Goal: Task Accomplishment & Management: Use online tool/utility

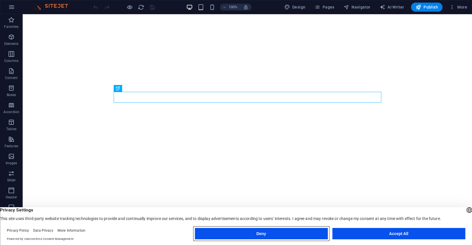
click at [293, 232] on button "Deny" at bounding box center [261, 233] width 133 height 11
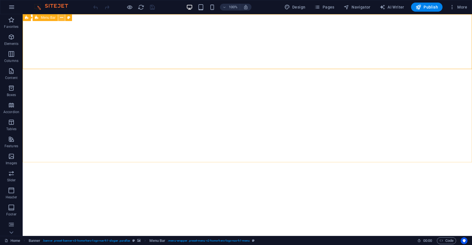
click at [62, 18] on icon at bounding box center [61, 18] width 3 height 6
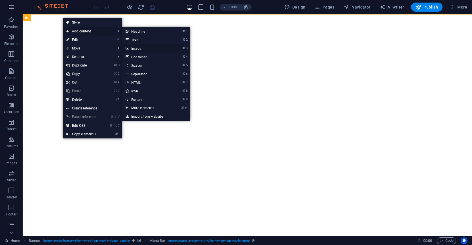
click at [142, 47] on link "⌘ 3 Image" at bounding box center [145, 48] width 47 height 9
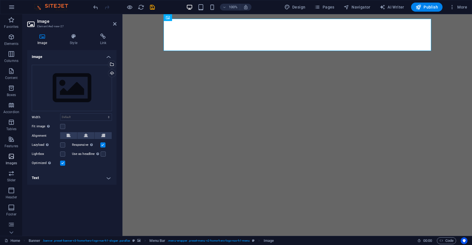
click at [10, 156] on icon "button" at bounding box center [11, 156] width 7 height 7
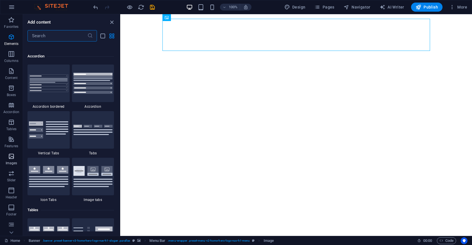
scroll to position [2877, 0]
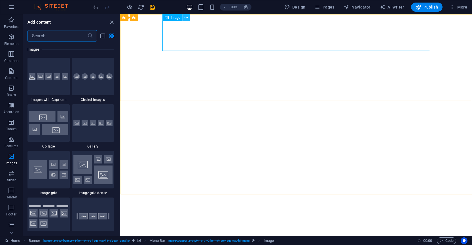
click at [186, 16] on icon at bounding box center [186, 18] width 3 height 6
click at [172, 20] on div "Image" at bounding box center [173, 17] width 20 height 7
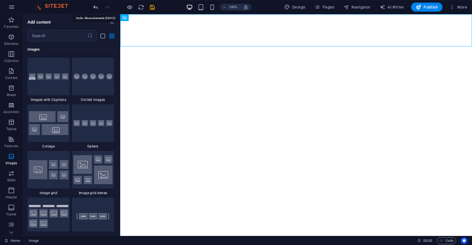
click at [94, 9] on icon "undo" at bounding box center [95, 7] width 7 height 7
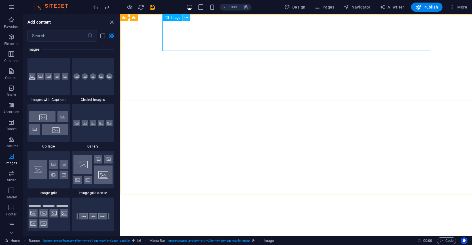
click at [186, 19] on icon at bounding box center [186, 18] width 3 height 6
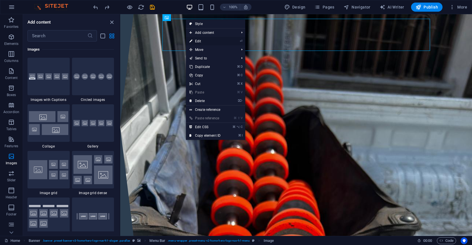
scroll to position [0, 0]
click at [202, 42] on link "⏎ Edit" at bounding box center [205, 41] width 38 height 9
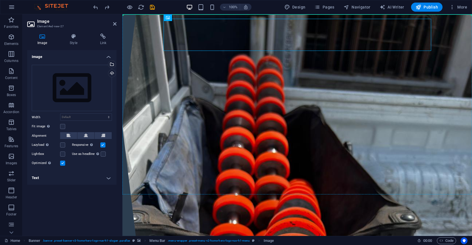
drag, startPoint x: 172, startPoint y: 44, endPoint x: 160, endPoint y: 54, distance: 15.5
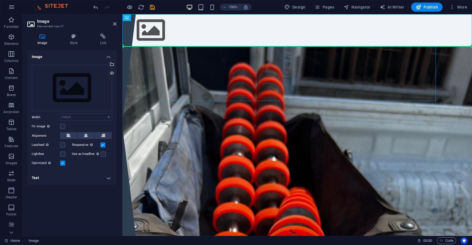
drag, startPoint x: 174, startPoint y: 31, endPoint x: 173, endPoint y: 58, distance: 27.0
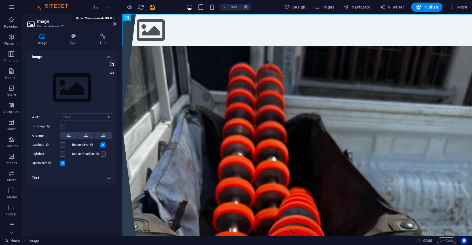
click at [95, 7] on icon "undo" at bounding box center [95, 7] width 7 height 7
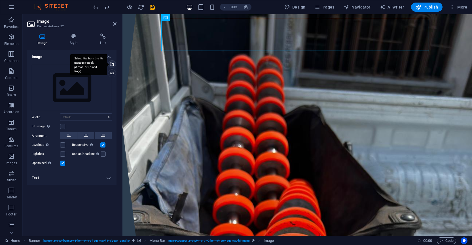
click at [114, 66] on div "Select files from the file manager, stock photos, or upload file(s)" at bounding box center [111, 64] width 9 height 9
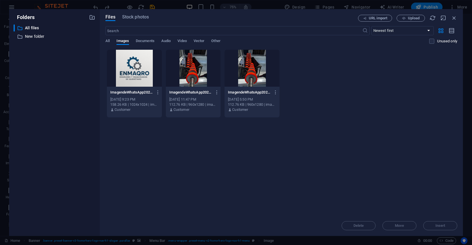
click at [134, 73] on div at bounding box center [134, 68] width 55 height 37
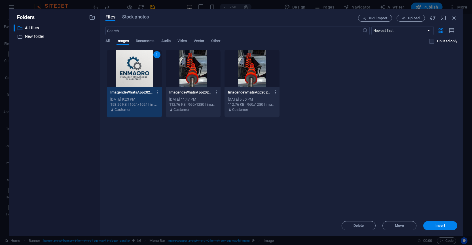
click at [134, 73] on div "1" at bounding box center [134, 68] width 55 height 37
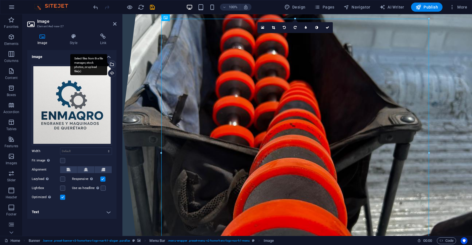
click at [107, 65] on div "Select files from the file manager, stock photos, or upload file(s)" at bounding box center [88, 64] width 37 height 21
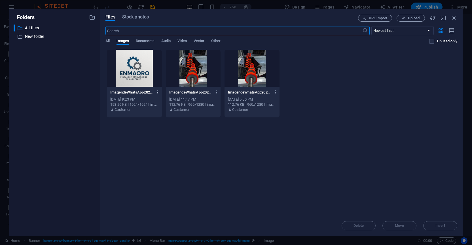
click at [159, 91] on icon "button" at bounding box center [157, 92] width 5 height 5
click at [153, 164] on h6 "Download" at bounding box center [162, 161] width 24 height 7
click at [330, 78] on div "ImagendeWhatsApp2025-10-01alas13.21.07_0bd4ad0d-5-_c9Rqn353OrJ3fPbwQyQ.jpg Imag…" at bounding box center [282, 83] width 352 height 68
click at [410, 20] on span "Upload" at bounding box center [414, 17] width 12 height 3
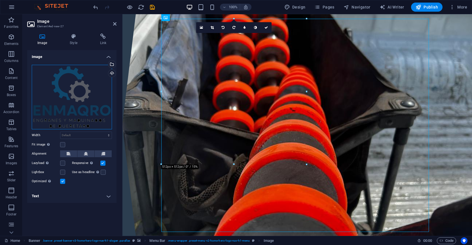
click at [79, 81] on div "Drag files here, click to choose files or select files from Files or our free s…" at bounding box center [72, 97] width 80 height 64
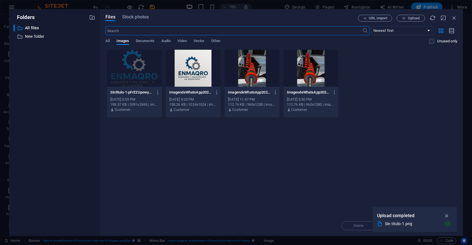
click at [144, 70] on div at bounding box center [134, 68] width 55 height 37
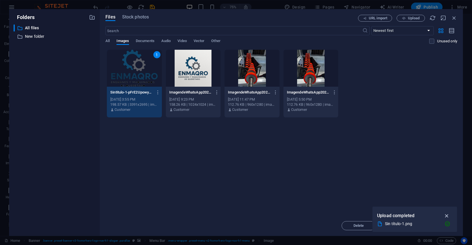
click at [448, 214] on icon "button" at bounding box center [447, 215] width 7 height 6
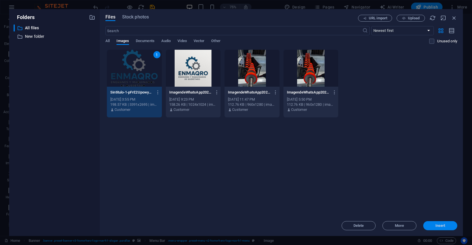
click at [440, 222] on button "Insert" at bounding box center [441, 225] width 34 height 9
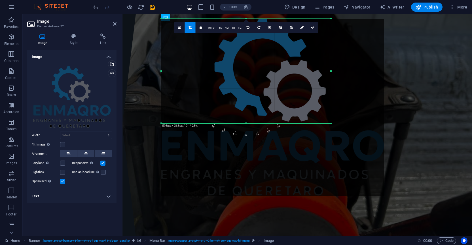
drag, startPoint x: 389, startPoint y: 168, endPoint x: 331, endPoint y: 123, distance: 73.4
click at [331, 123] on div "180 170 160 150 140 130 120 110 100 90 80 70 60 50 40 30 20 10 0 -10 -20 -30 -4…" at bounding box center [246, 71] width 170 height 104
type input "598"
select select "px"
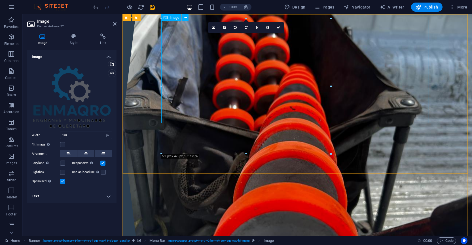
click at [69, 155] on icon at bounding box center [69, 153] width 4 height 7
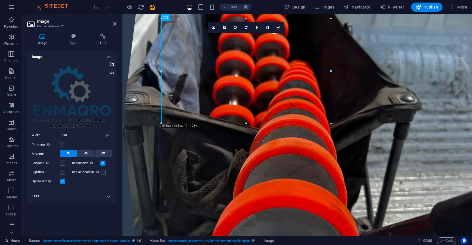
click at [76, 140] on div "Drag files here, click to choose files or select files from Files or our free s…" at bounding box center [71, 124] width 89 height 129
click at [79, 136] on input "598" at bounding box center [85, 135] width 51 height 7
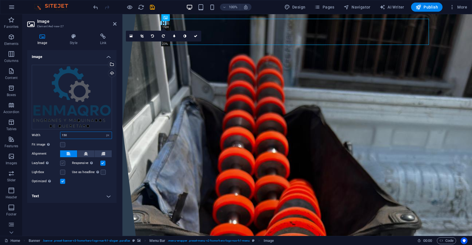
type input "150"
click at [62, 165] on label at bounding box center [62, 162] width 5 height 5
click at [0, 0] on input "Lazyload Loading images after the page loads improves page speed." at bounding box center [0, 0] width 0 height 0
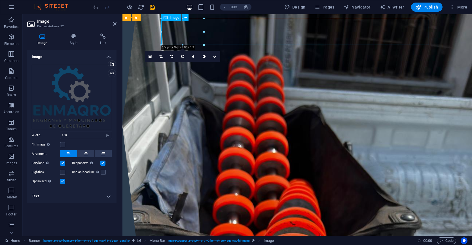
drag, startPoint x: 194, startPoint y: 36, endPoint x: 178, endPoint y: 36, distance: 15.9
click at [178, 228] on figure at bounding box center [298, 241] width 268 height 26
click at [182, 228] on figure at bounding box center [298, 241] width 268 height 26
click at [60, 171] on label at bounding box center [62, 171] width 5 height 5
click at [0, 0] on input "Lightbox" at bounding box center [0, 0] width 0 height 0
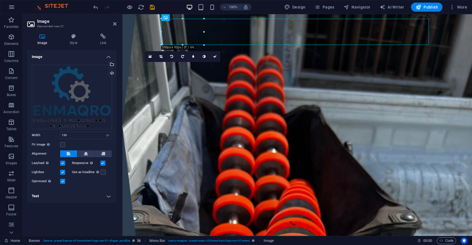
click at [64, 164] on label at bounding box center [62, 162] width 5 height 5
click at [0, 0] on input "Lazyload Loading images after the page loads improves page speed." at bounding box center [0, 0] width 0 height 0
click at [62, 144] on label at bounding box center [62, 144] width 5 height 5
click at [0, 0] on input "Fit image Automatically fit image to a fixed width and height" at bounding box center [0, 0] width 0 height 0
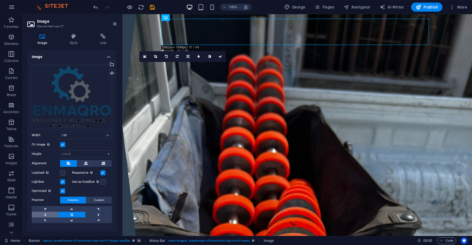
click at [48, 215] on link at bounding box center [45, 214] width 27 height 6
click at [72, 212] on link at bounding box center [71, 214] width 27 height 6
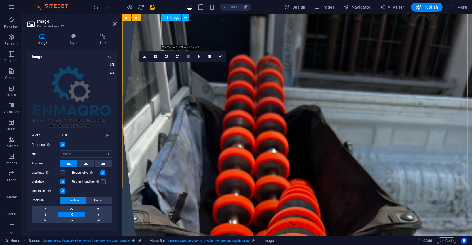
click at [203, 228] on figure at bounding box center [298, 241] width 268 height 26
drag, startPoint x: 205, startPoint y: 20, endPoint x: 166, endPoint y: 23, distance: 39.2
click at [195, 228] on figure at bounding box center [298, 241] width 268 height 26
click at [76, 39] on h4 "Style" at bounding box center [75, 39] width 30 height 12
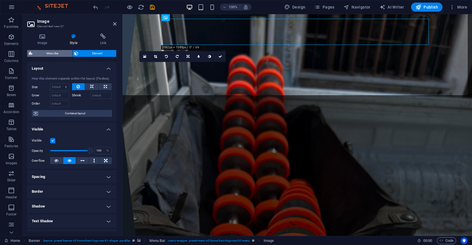
click at [69, 52] on span "Menu Bar" at bounding box center [52, 53] width 36 height 7
select select "rem"
select select "preset-menu-v2-home-hero-logo-nav-h1-menu"
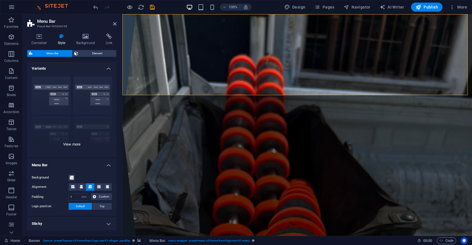
click at [60, 96] on div "Border Centered Default Fixed Loki Trigger Wide XXL" at bounding box center [71, 114] width 89 height 85
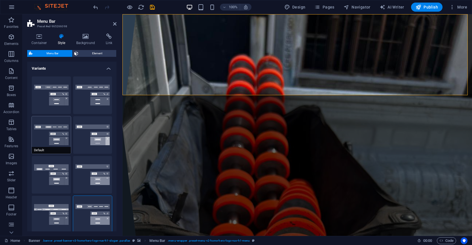
click at [54, 136] on button "Default" at bounding box center [51, 134] width 39 height 37
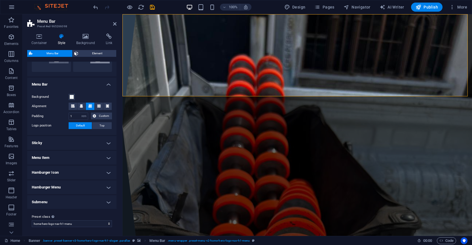
scroll to position [143, 0]
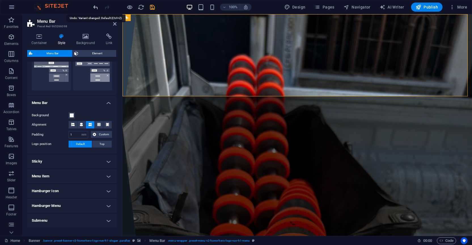
click at [96, 5] on icon "undo" at bounding box center [95, 7] width 7 height 7
click at [94, 6] on icon "undo" at bounding box center [95, 7] width 7 height 7
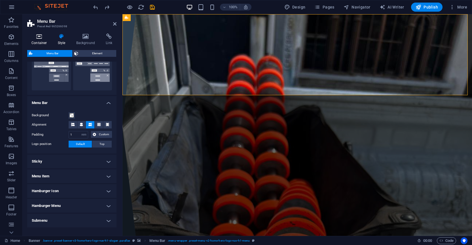
click at [44, 40] on h4 "Container" at bounding box center [40, 39] width 26 height 12
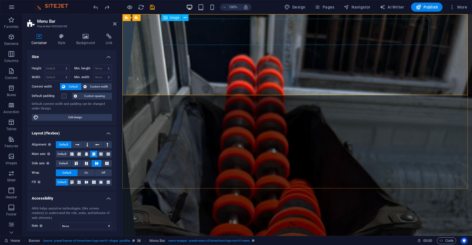
click at [193, 228] on figure at bounding box center [298, 241] width 268 height 26
click at [177, 19] on div "Image" at bounding box center [171, 17] width 20 height 7
click at [185, 18] on icon at bounding box center [185, 18] width 3 height 6
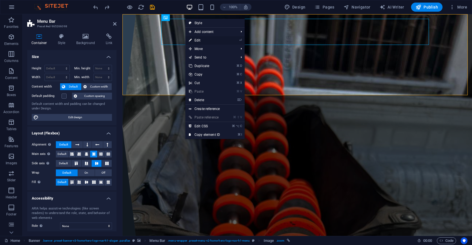
click at [210, 42] on link "⏎ Edit" at bounding box center [205, 40] width 38 height 9
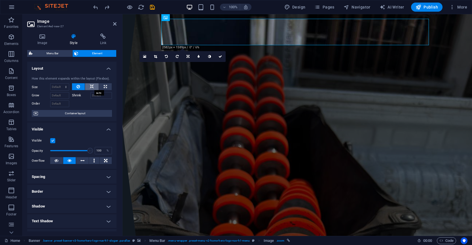
click at [93, 84] on button at bounding box center [92, 86] width 14 height 7
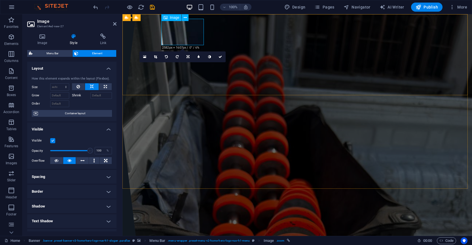
click at [196, 228] on figure at bounding box center [298, 241] width 268 height 26
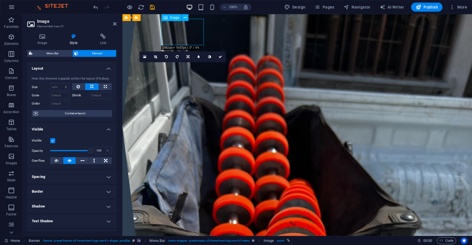
drag, startPoint x: 195, startPoint y: 31, endPoint x: 184, endPoint y: 31, distance: 11.9
click at [184, 228] on figure at bounding box center [298, 241] width 268 height 26
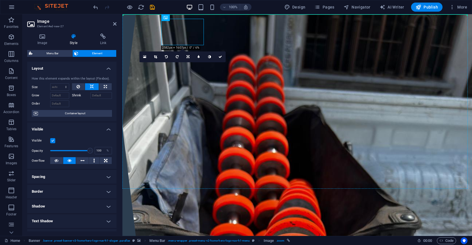
drag, startPoint x: 186, startPoint y: 31, endPoint x: 131, endPoint y: 34, distance: 55.4
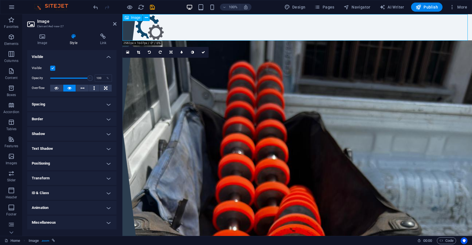
click at [157, 31] on figure at bounding box center [298, 27] width 350 height 26
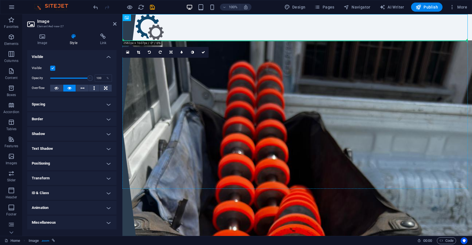
drag, startPoint x: 155, startPoint y: 30, endPoint x: 148, endPoint y: 62, distance: 32.8
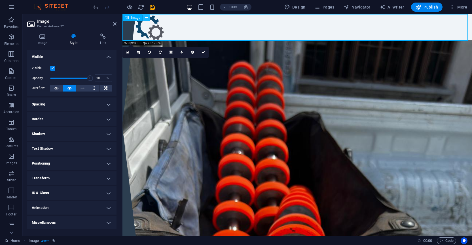
click at [146, 18] on icon at bounding box center [146, 18] width 3 height 6
click at [102, 87] on button at bounding box center [106, 88] width 12 height 7
drag, startPoint x: 90, startPoint y: 78, endPoint x: 41, endPoint y: 75, distance: 49.5
click at [41, 75] on div "Opacity 1 %" at bounding box center [72, 78] width 80 height 9
type input "100"
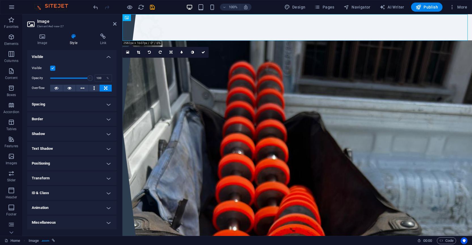
drag, startPoint x: 56, startPoint y: 77, endPoint x: 113, endPoint y: 85, distance: 57.8
click at [113, 85] on div "Visible Opacity 100 % Overflow" at bounding box center [71, 78] width 89 height 36
click at [71, 118] on h4 "Border" at bounding box center [71, 119] width 89 height 14
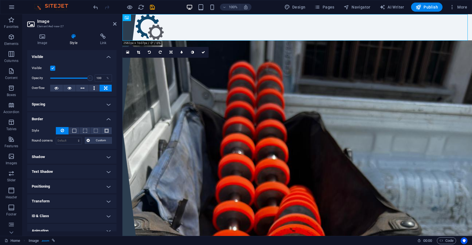
click at [71, 115] on h4 "Border" at bounding box center [71, 117] width 89 height 10
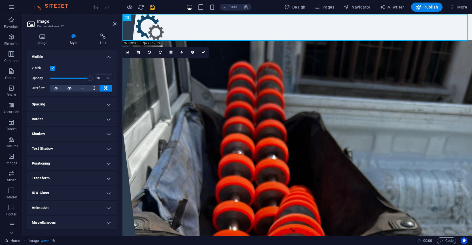
click at [81, 161] on h4 "Positioning" at bounding box center [71, 163] width 89 height 14
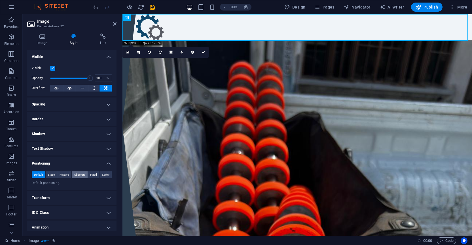
click at [73, 174] on button "Absolute" at bounding box center [80, 174] width 16 height 7
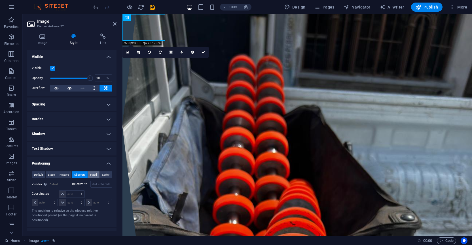
click at [94, 174] on span "Fixed" at bounding box center [93, 174] width 7 height 7
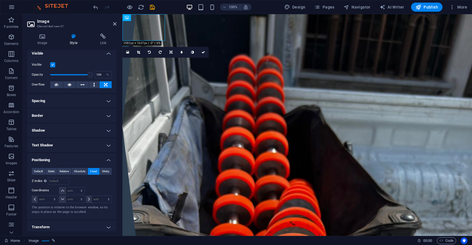
scroll to position [11, 0]
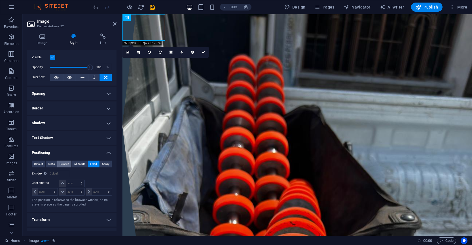
click at [61, 163] on span "Relative" at bounding box center [64, 163] width 9 height 7
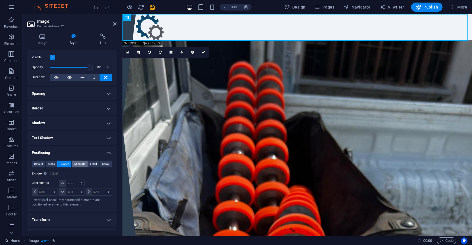
click at [76, 165] on span "Absolute" at bounding box center [79, 163] width 11 height 7
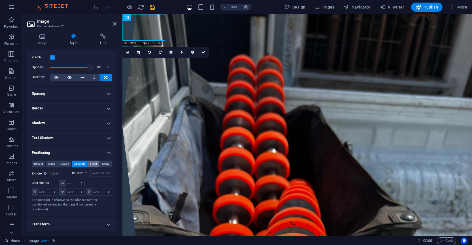
click at [96, 165] on button "Fixed" at bounding box center [94, 163] width 12 height 7
click at [102, 165] on span "Sticky" at bounding box center [105, 163] width 7 height 7
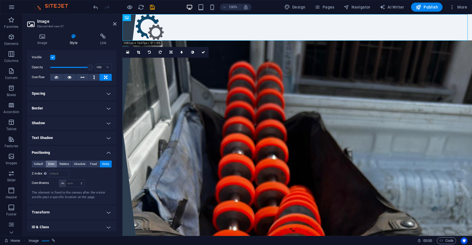
click at [55, 165] on button "Static" at bounding box center [52, 163] width 12 height 7
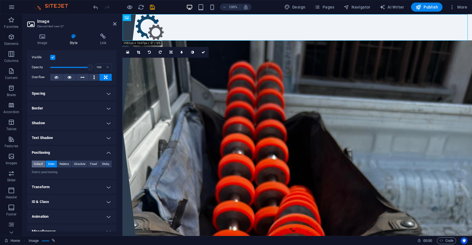
click at [41, 164] on span "Default" at bounding box center [38, 163] width 9 height 7
click at [70, 164] on button "Relative" at bounding box center [64, 163] width 14 height 7
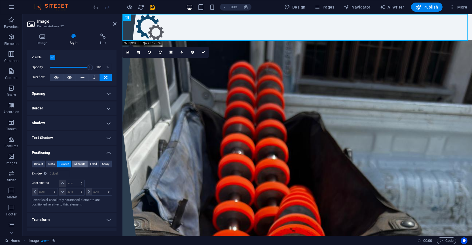
click at [79, 163] on span "Absolute" at bounding box center [79, 163] width 11 height 7
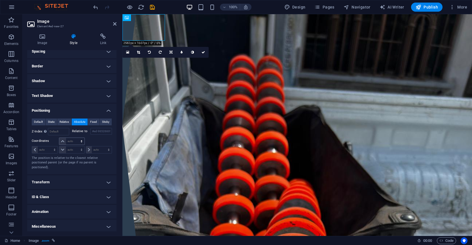
scroll to position [55, 0]
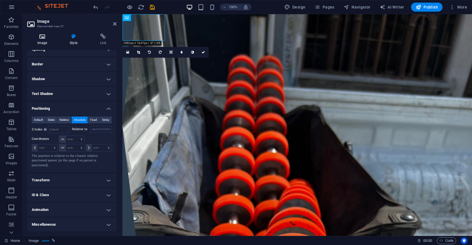
click at [48, 41] on h4 "Image" at bounding box center [43, 39] width 32 height 12
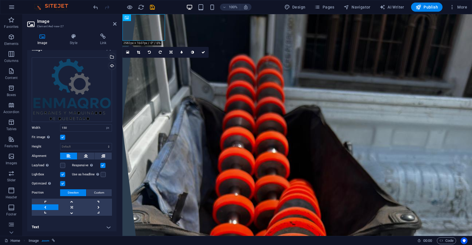
scroll to position [9, 0]
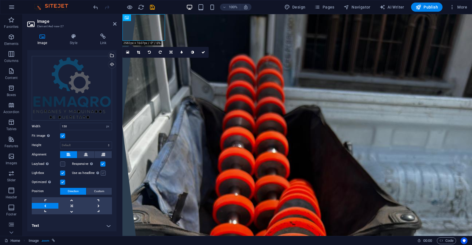
click at [101, 172] on label at bounding box center [103, 172] width 5 height 5
click at [0, 0] on input "Use as headline The image will be wrapped in an H1 headline tag. Useful for giv…" at bounding box center [0, 0] width 0 height 0
click at [62, 173] on label at bounding box center [62, 172] width 5 height 5
click at [0, 0] on input "Lightbox" at bounding box center [0, 0] width 0 height 0
click at [93, 191] on button "Custom" at bounding box center [99, 191] width 25 height 7
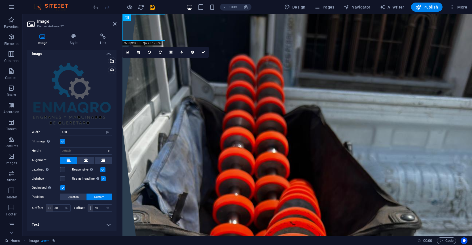
scroll to position [2, 0]
drag, startPoint x: 61, startPoint y: 208, endPoint x: 52, endPoint y: 208, distance: 8.5
click at [52, 208] on div "50 px rem % vh vw" at bounding box center [58, 208] width 25 height 7
type input "10"
click at [75, 41] on h4 "Style" at bounding box center [75, 39] width 30 height 12
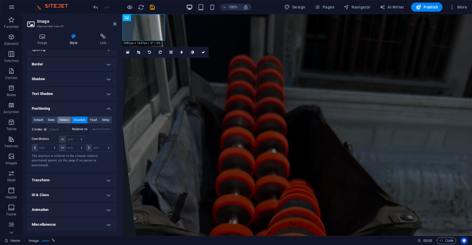
click at [63, 120] on span "Relative" at bounding box center [64, 119] width 9 height 7
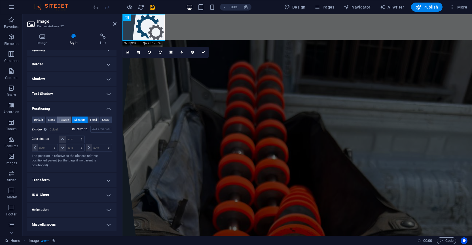
scroll to position [50, 0]
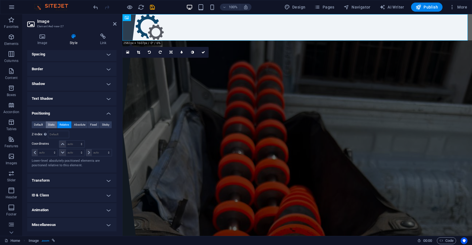
click at [51, 123] on span "Static" at bounding box center [51, 124] width 7 height 7
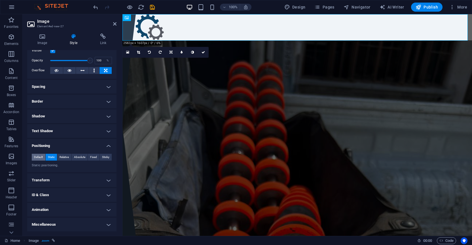
click at [39, 155] on span "Default" at bounding box center [38, 156] width 9 height 7
click at [70, 69] on icon at bounding box center [70, 70] width 4 height 7
click at [108, 72] on button at bounding box center [106, 70] width 12 height 7
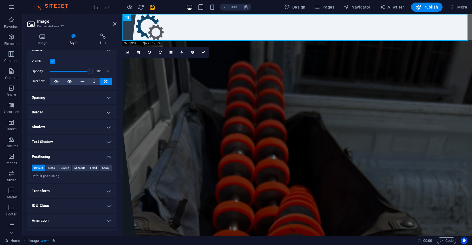
scroll to position [0, 0]
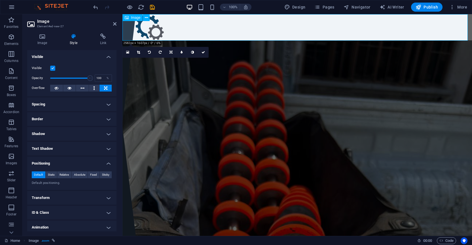
click at [148, 31] on figure at bounding box center [298, 27] width 350 height 26
click at [147, 19] on icon at bounding box center [146, 18] width 3 height 6
click at [148, 19] on icon at bounding box center [146, 18] width 3 height 6
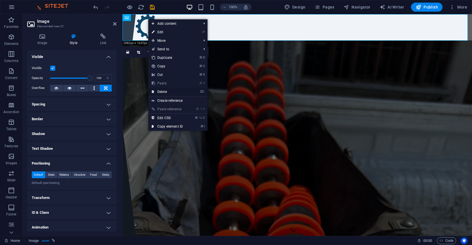
click at [161, 91] on link "⌦ Delete" at bounding box center [167, 91] width 38 height 9
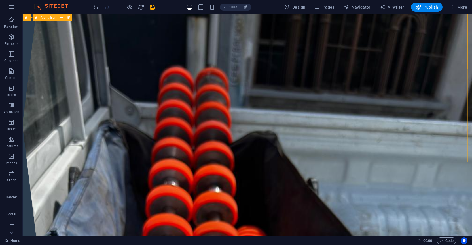
click at [51, 19] on span "Menu Bar" at bounding box center [48, 17] width 15 height 3
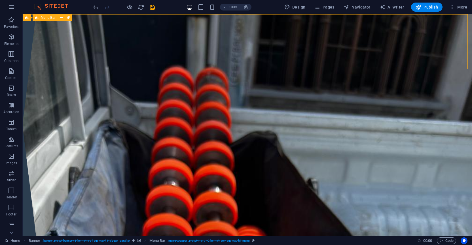
click at [55, 18] on span "Menu Bar" at bounding box center [48, 17] width 15 height 3
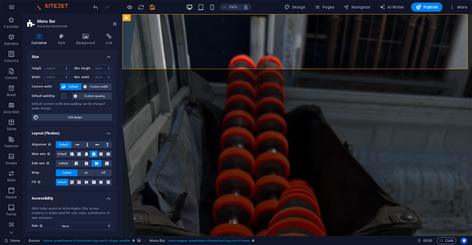
click at [66, 45] on div "Container Style Background Link Size Height Default px rem % vh vw Min. height …" at bounding box center [71, 131] width 89 height 197
click at [63, 43] on h4 "Style" at bounding box center [63, 39] width 18 height 12
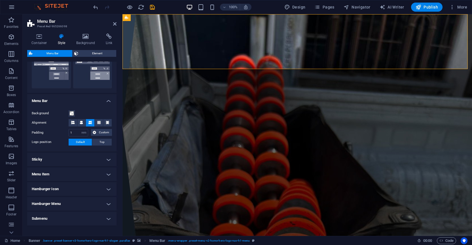
scroll to position [148, 0]
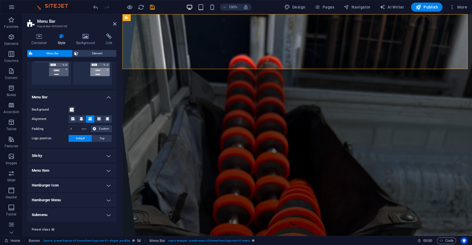
click at [91, 202] on h4 "Hamburger Menu" at bounding box center [71, 200] width 89 height 14
click at [91, 201] on h4 "Hamburger Menu" at bounding box center [71, 198] width 89 height 10
click at [91, 171] on h4 "Menu Item" at bounding box center [71, 170] width 89 height 14
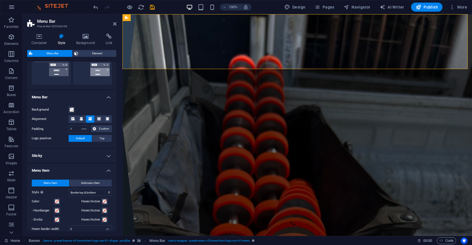
click at [92, 171] on h4 "Menu Item" at bounding box center [71, 168] width 89 height 10
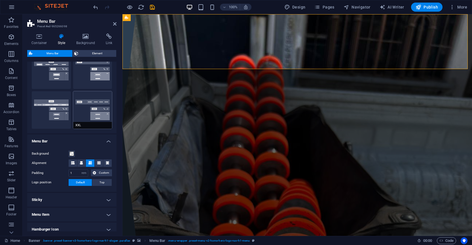
scroll to position [108, 0]
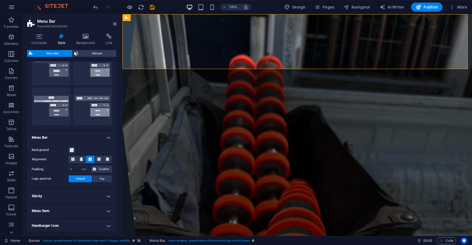
click at [101, 194] on h4 "Sticky" at bounding box center [71, 196] width 89 height 14
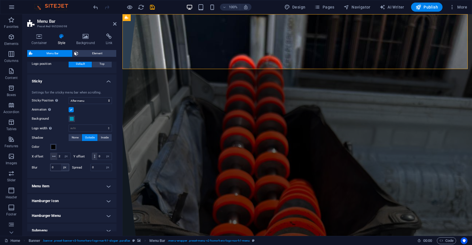
scroll to position [234, 0]
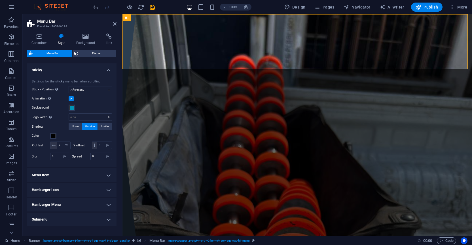
click at [65, 182] on h4 "Menu Item" at bounding box center [71, 175] width 89 height 14
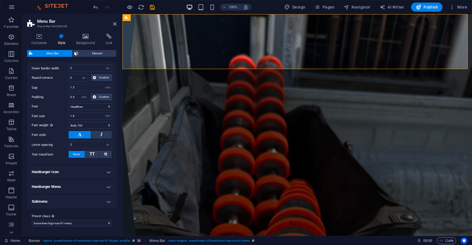
scroll to position [405, 0]
click at [78, 172] on h4 "Hamburger Icon" at bounding box center [71, 172] width 89 height 14
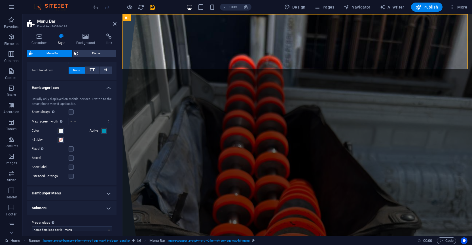
scroll to position [496, 0]
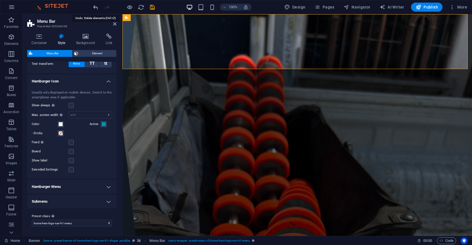
click at [95, 8] on icon "undo" at bounding box center [95, 7] width 7 height 7
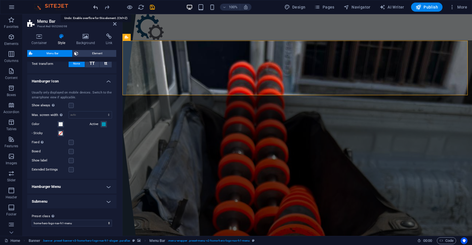
click at [95, 8] on icon "undo" at bounding box center [95, 7] width 7 height 7
click at [94, 10] on icon "undo" at bounding box center [95, 7] width 7 height 7
click at [95, 9] on icon "undo" at bounding box center [95, 7] width 7 height 7
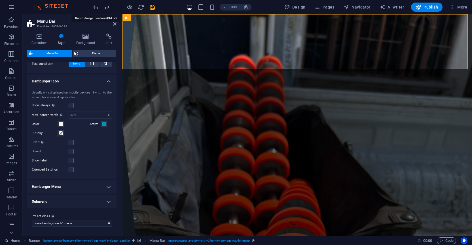
click at [96, 9] on icon "undo" at bounding box center [95, 7] width 7 height 7
click at [97, 5] on icon "undo" at bounding box center [95, 7] width 7 height 7
click at [193, 222] on div "ENMAQRO Engranes y Maquinados de Querétaro" at bounding box center [298, 238] width 268 height 33
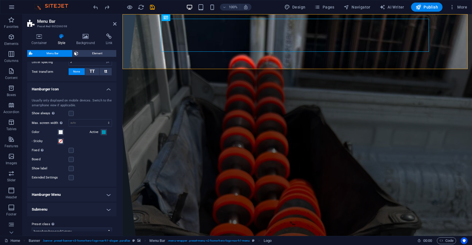
scroll to position [428, 0]
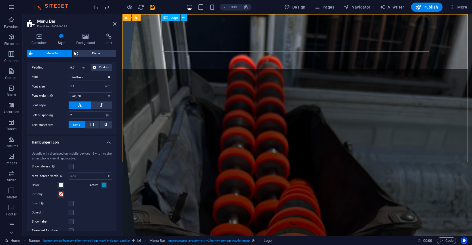
click at [188, 222] on div "ENMAQRO Engranes y Maquinados de Querétaro" at bounding box center [298, 238] width 268 height 33
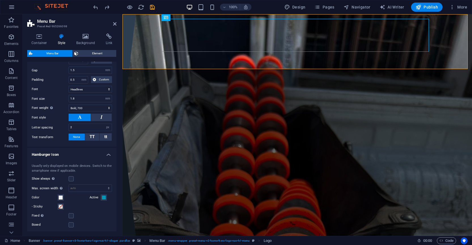
scroll to position [413, 0]
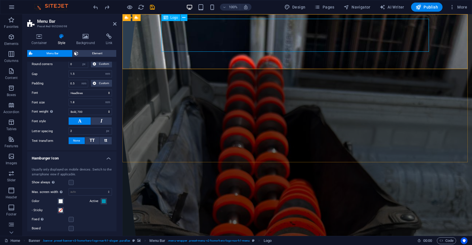
click at [201, 222] on div "ENMAQRO Engranes y Maquinados de Querétaro" at bounding box center [298, 238] width 268 height 33
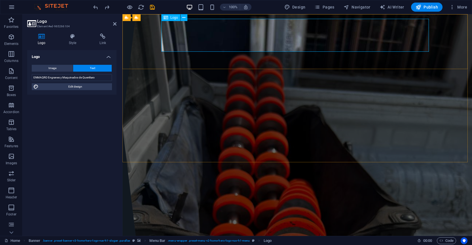
click at [201, 222] on div "ENMAQRO Engranes y Maquinados de Querétaro" at bounding box center [298, 238] width 268 height 33
click at [231, 222] on div "ENMAQRO Engranes y Maquinados de Querétaro" at bounding box center [298, 238] width 268 height 33
click at [304, 222] on div "ENMAQRO Engranes y Maquinados de Querétaro" at bounding box center [298, 238] width 268 height 33
click at [64, 69] on button "Image" at bounding box center [52, 68] width 41 height 7
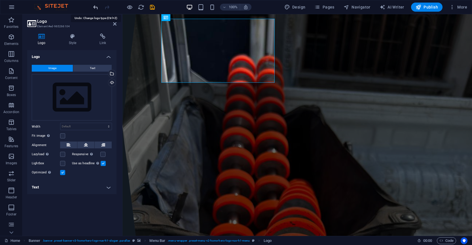
click at [98, 9] on icon "undo" at bounding box center [95, 7] width 7 height 7
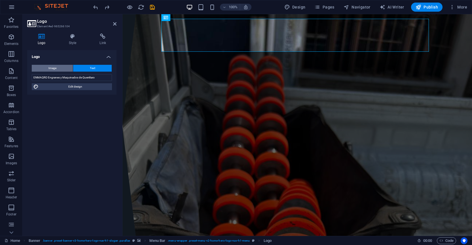
click at [54, 70] on span "Image" at bounding box center [53, 68] width 8 height 7
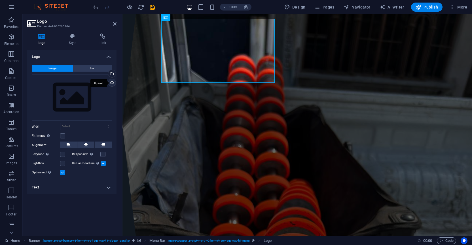
click at [112, 81] on div "Upload" at bounding box center [111, 83] width 9 height 9
click at [114, 75] on div "Select files from the file manager, stock photos, or upload file(s)" at bounding box center [111, 74] width 9 height 9
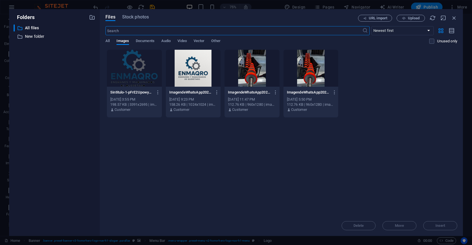
click at [142, 73] on div at bounding box center [134, 68] width 55 height 37
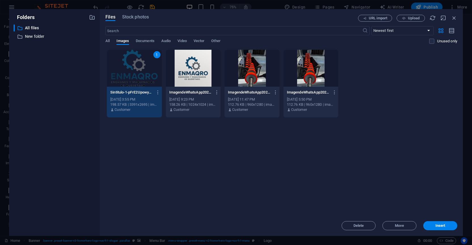
click at [142, 73] on div "1" at bounding box center [134, 68] width 55 height 37
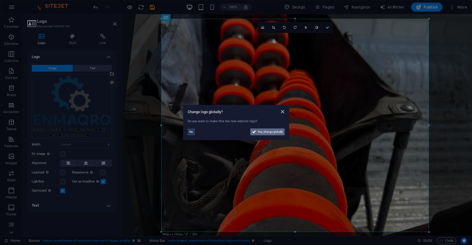
click at [259, 133] on span "Yes, change globally" at bounding box center [270, 131] width 25 height 7
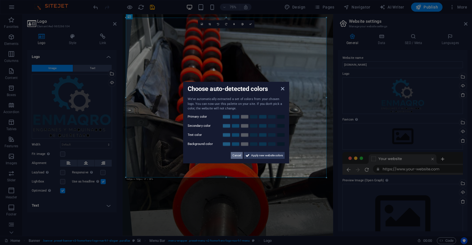
click at [238, 155] on span "Cancel" at bounding box center [237, 155] width 9 height 7
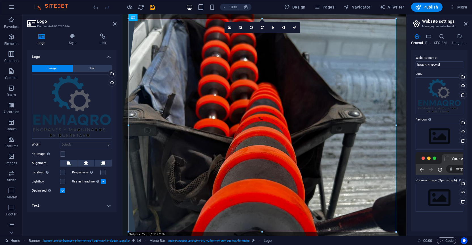
drag, startPoint x: 334, startPoint y: 71, endPoint x: 281, endPoint y: 65, distance: 52.9
click at [411, 78] on aside "Website settings Manage your website settings General Data SEO / Meta Languages…" at bounding box center [440, 124] width 66 height 221
click at [69, 161] on icon at bounding box center [69, 162] width 4 height 7
click at [64, 154] on label at bounding box center [62, 153] width 5 height 5
click at [0, 0] on input "Fit image Automatically fit image to a fixed width and height" at bounding box center [0, 0] width 0 height 0
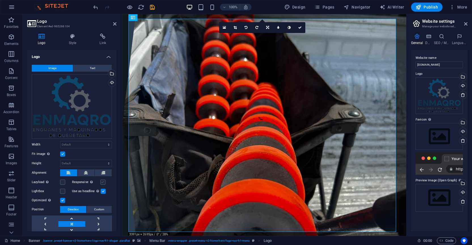
click at [101, 182] on label at bounding box center [102, 181] width 5 height 5
click at [0, 0] on input "Responsive Automatically load retina image and smartphone optimized sizes." at bounding box center [0, 0] width 0 height 0
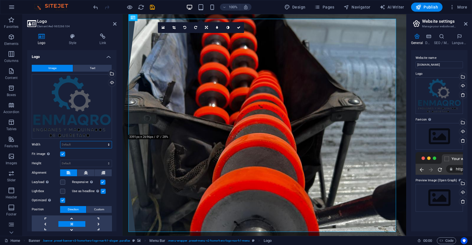
click at [85, 146] on select "Default auto px rem % em vh vw" at bounding box center [85, 144] width 51 height 7
select select "vw"
click at [103, 141] on select "Default auto px rem % em vh vw" at bounding box center [85, 144] width 51 height 7
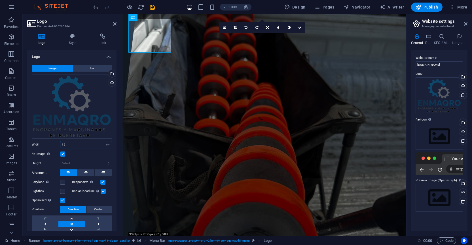
click at [70, 143] on input "15" at bounding box center [85, 144] width 51 height 7
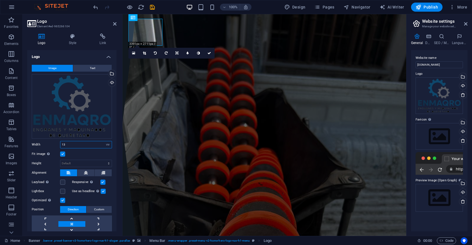
type input "14"
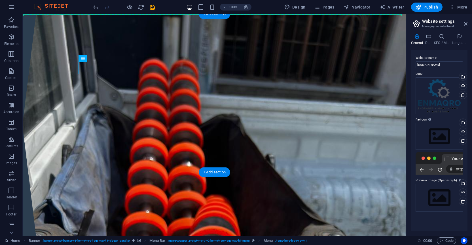
drag, startPoint x: 114, startPoint y: 75, endPoint x: 168, endPoint y: 40, distance: 64.2
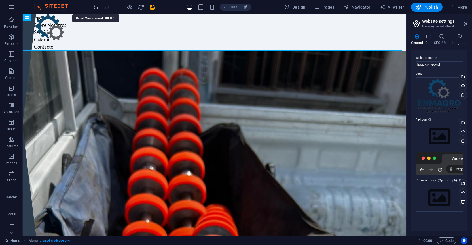
click at [93, 9] on icon "undo" at bounding box center [95, 7] width 7 height 7
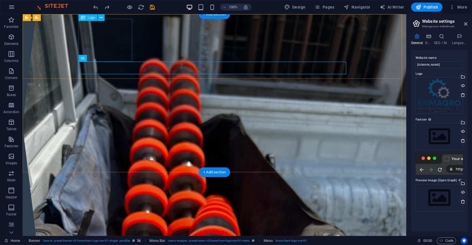
click at [98, 224] on div at bounding box center [215, 245] width 268 height 43
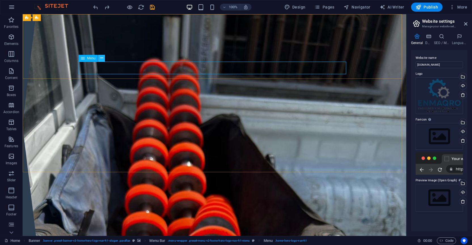
click at [102, 60] on icon at bounding box center [101, 58] width 3 height 6
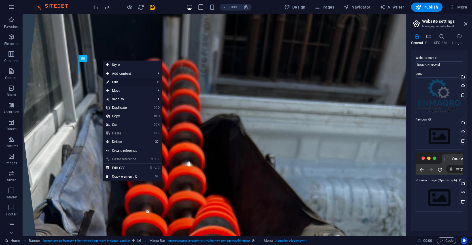
click at [117, 83] on link "⏎ Edit" at bounding box center [122, 82] width 38 height 9
select select
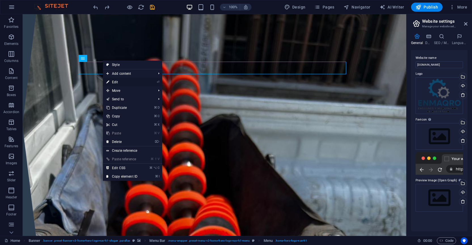
select select
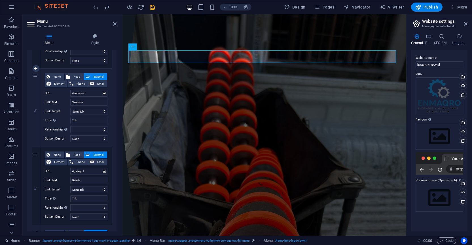
scroll to position [123, 0]
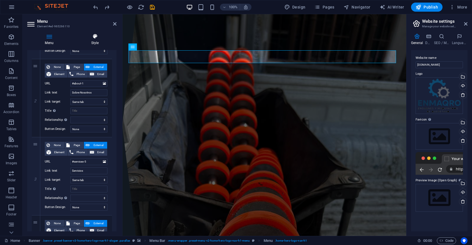
click at [97, 43] on h4 "Style" at bounding box center [94, 39] width 43 height 12
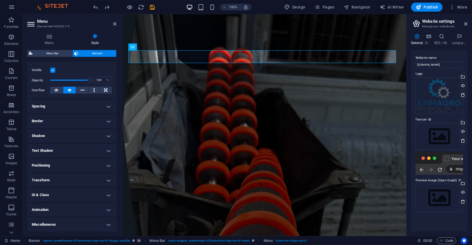
scroll to position [0, 0]
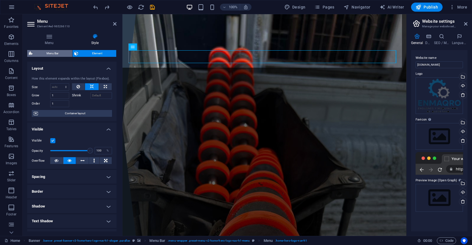
click at [64, 55] on span "Menu Bar" at bounding box center [52, 53] width 36 height 7
select select "rem"
select select "sticky_menu"
select select "px"
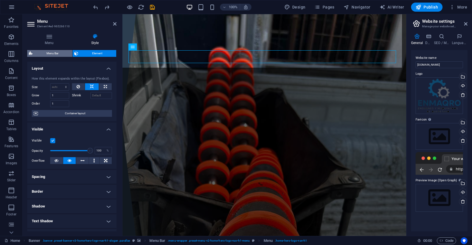
select select "px"
select select "hover_border_vertical"
select select "px"
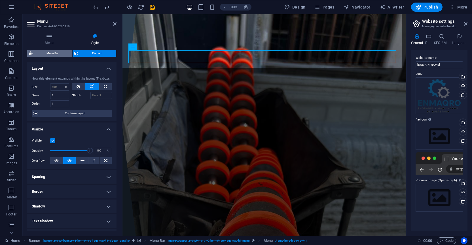
select select "rem"
select select "link-special-font"
select select "rem"
select select "700"
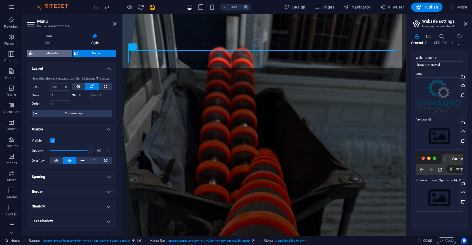
select select "px"
select select "preset-menu-v2-home-hero-logo-nav-h1-menu"
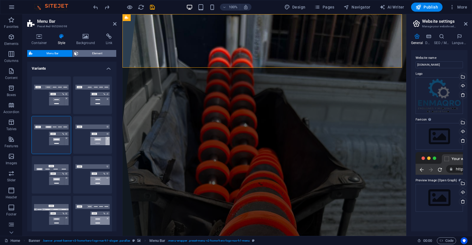
click at [80, 53] on span "Element" at bounding box center [97, 53] width 35 height 7
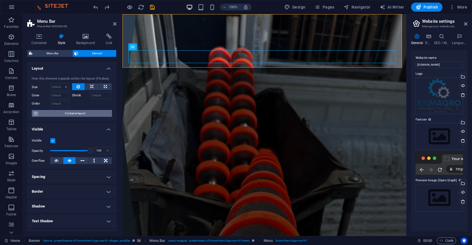
click at [74, 114] on span "Container layout" at bounding box center [75, 113] width 71 height 7
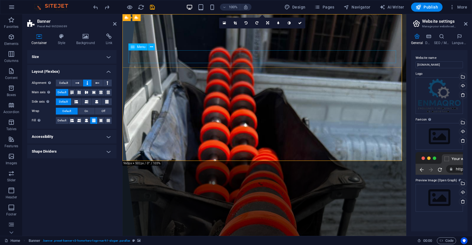
click at [151, 48] on icon at bounding box center [151, 47] width 3 height 6
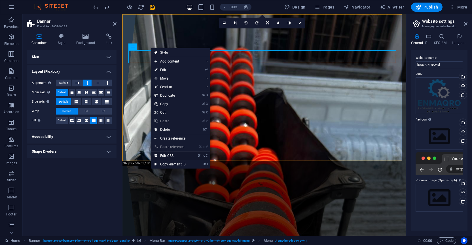
click at [164, 155] on link "⌘ ⌥ C Edit CSS" at bounding box center [170, 155] width 38 height 9
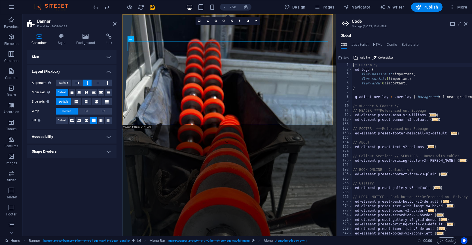
click at [416, 84] on div "/* Custom */ .ed-logo { flex-basis : auto !important; flex-shrink : 1 !importan…" at bounding box center [479, 154] width 254 height 182
type textarea "flex-grow: 0!important;"
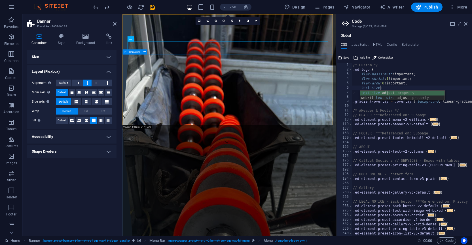
scroll to position [0, 3]
type textarea "t"
type textarea "flex-grow: 0!important;"
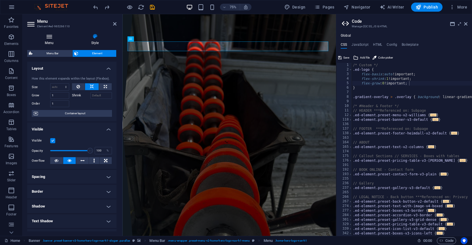
click at [51, 37] on icon at bounding box center [49, 36] width 44 height 6
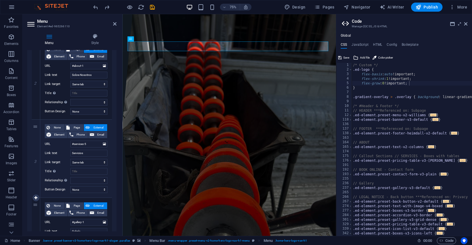
scroll to position [43, 0]
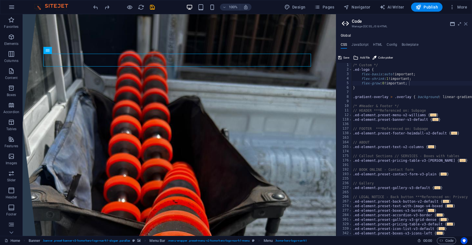
click at [468, 24] on icon at bounding box center [465, 24] width 3 height 5
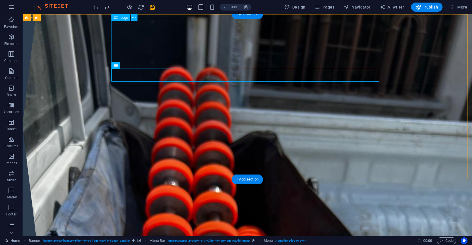
click at [152, 222] on div at bounding box center [248, 247] width 268 height 50
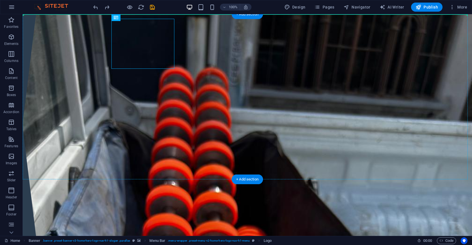
drag, startPoint x: 150, startPoint y: 47, endPoint x: 196, endPoint y: 48, distance: 46.3
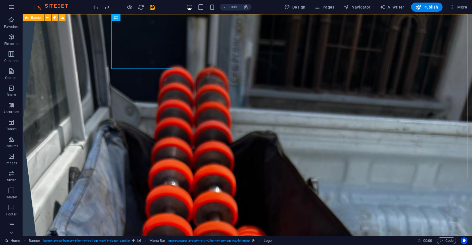
click at [28, 20] on icon at bounding box center [27, 17] width 4 height 7
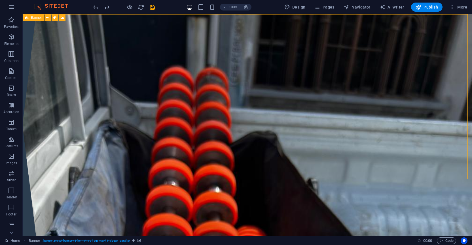
click at [29, 18] on div "Banner" at bounding box center [34, 17] width 22 height 7
click at [33, 17] on span "Banner" at bounding box center [36, 17] width 11 height 3
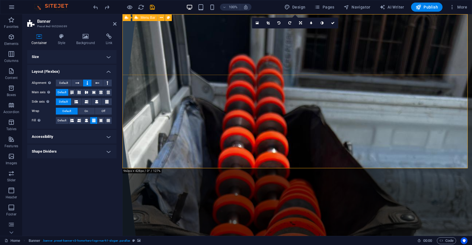
click at [144, 20] on div "Menu Bar" at bounding box center [145, 17] width 25 height 7
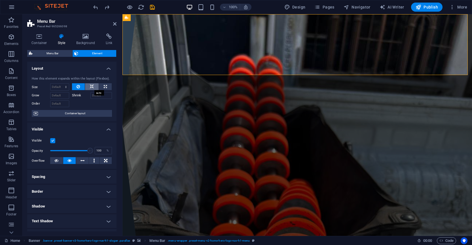
click at [89, 87] on button at bounding box center [92, 86] width 14 height 7
click at [160, 18] on icon at bounding box center [161, 18] width 3 height 6
click at [144, 18] on span "Menu Bar" at bounding box center [148, 17] width 15 height 3
click at [54, 140] on label at bounding box center [52, 140] width 5 height 5
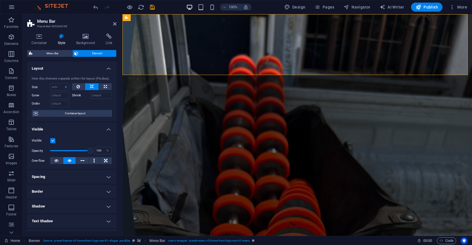
click at [0, 0] on input "Visible" at bounding box center [0, 0] width 0 height 0
click at [52, 143] on label at bounding box center [52, 140] width 5 height 5
click at [0, 0] on input "Visible" at bounding box center [0, 0] width 0 height 0
click at [102, 87] on button at bounding box center [105, 86] width 13 height 7
type input "100"
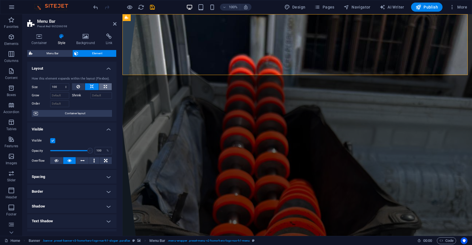
select select "%"
click at [91, 88] on icon at bounding box center [92, 86] width 4 height 7
select select "DISABLED_OPTION_VALUE"
click at [73, 87] on button at bounding box center [78, 86] width 13 height 7
click at [67, 93] on input "Grow" at bounding box center [59, 95] width 19 height 7
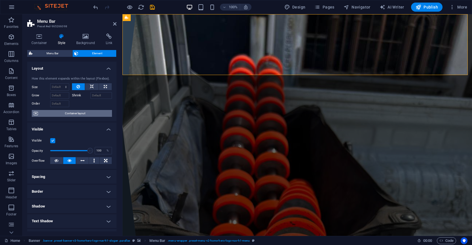
click at [68, 114] on span "Container layout" at bounding box center [75, 113] width 71 height 7
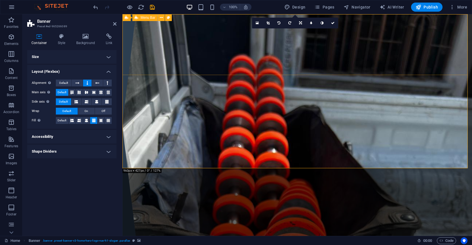
click at [153, 20] on div "Menu Bar" at bounding box center [145, 17] width 25 height 7
click at [152, 19] on span "Menu Bar" at bounding box center [148, 17] width 15 height 3
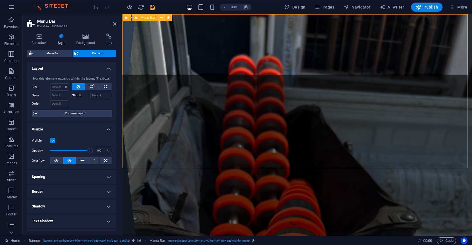
click at [162, 18] on icon at bounding box center [161, 18] width 3 height 6
click at [198, 223] on div at bounding box center [298, 242] width 268 height 39
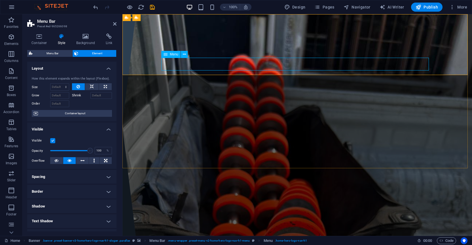
click at [174, 56] on span "Menu" at bounding box center [174, 53] width 9 height 3
click at [172, 54] on span "Menu" at bounding box center [174, 53] width 9 height 3
select select
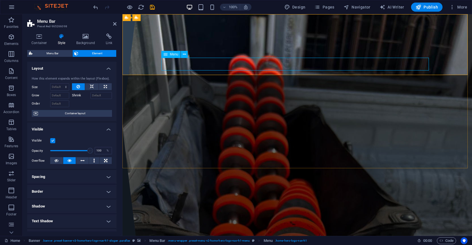
select select
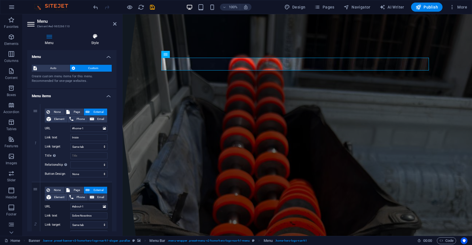
click at [93, 44] on h4 "Style" at bounding box center [94, 39] width 43 height 12
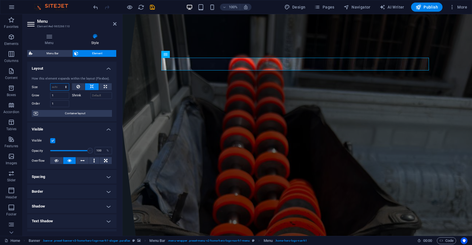
click at [64, 87] on select "Default auto px % 1/1 1/2 1/3 1/4 1/5 1/6 1/7 1/8 1/9 1/10" at bounding box center [60, 86] width 18 height 7
select select "px"
click at [60, 83] on select "Default auto px % 1/1 1/2 1/3 1/4 1/5 1/6 1/7 1/8 1/9 1/10" at bounding box center [60, 86] width 18 height 7
type input "0"
click at [62, 97] on input "1" at bounding box center [59, 95] width 19 height 7
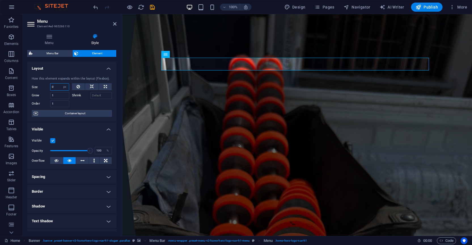
click at [60, 88] on input "0" at bounding box center [60, 86] width 18 height 7
click at [63, 87] on select "Default auto px % 1/1 1/2 1/3 1/4 1/5 1/6 1/7 1/8 1/9 1/10" at bounding box center [65, 86] width 8 height 7
select select "auto"
click at [61, 83] on select "Default auto px % 1/1 1/2 1/3 1/4 1/5 1/6 1/7 1/8 1/9 1/10" at bounding box center [65, 86] width 8 height 7
select select "DISABLED_OPTION_VALUE"
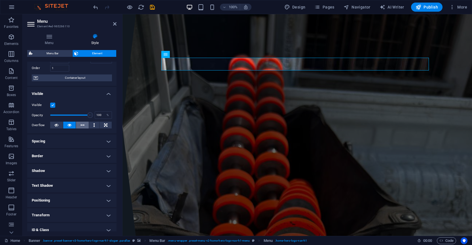
scroll to position [0, 0]
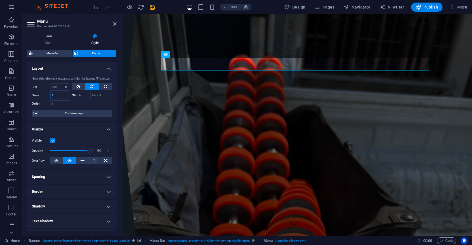
click at [60, 96] on input "1" at bounding box center [59, 95] width 19 height 7
click at [62, 89] on select "Default auto px % 1/1 1/2 1/3 1/4 1/5 1/6 1/7 1/8 1/9 1/10" at bounding box center [60, 86] width 18 height 7
click at [98, 96] on input "Shrink" at bounding box center [102, 95] width 22 height 7
click at [80, 89] on button at bounding box center [78, 86] width 13 height 7
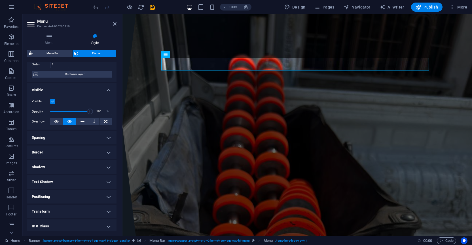
scroll to position [70, 0]
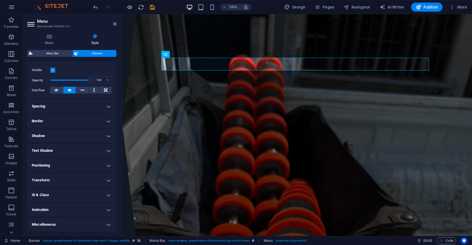
click at [64, 151] on h4 "Text Shadow" at bounding box center [71, 151] width 89 height 14
click at [66, 150] on h4 "Text Shadow" at bounding box center [71, 149] width 89 height 10
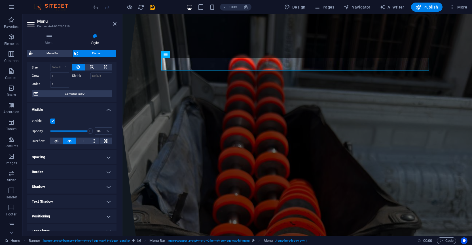
scroll to position [0, 0]
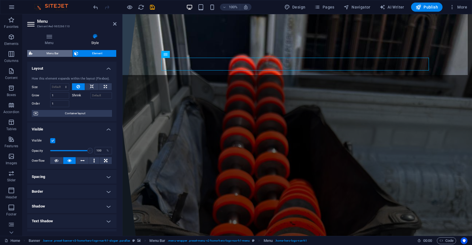
click at [59, 54] on span "Menu Bar" at bounding box center [52, 53] width 36 height 7
select select "rem"
select select "sticky_menu"
select select "px"
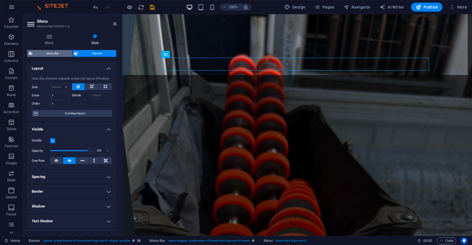
select select "px"
select select "hover_border_vertical"
select select "px"
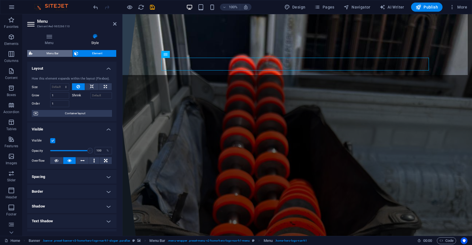
select select "rem"
select select "link-special-font"
select select "rem"
select select "700"
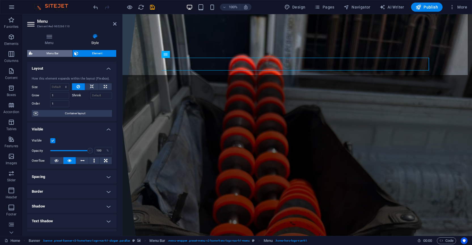
select select "px"
select select "preset-menu-v2-home-hero-logo-nav-h1-menu"
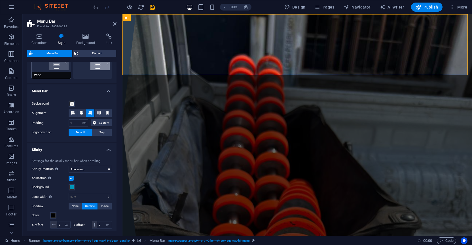
scroll to position [160, 0]
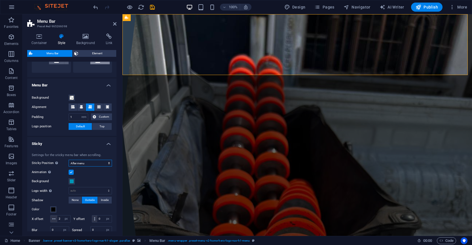
click at [86, 161] on select "Off Instant After menu After banner When scrolling up" at bounding box center [90, 162] width 43 height 7
click at [69, 159] on select "Off Instant After menu After banner When scrolling up" at bounding box center [90, 162] width 43 height 7
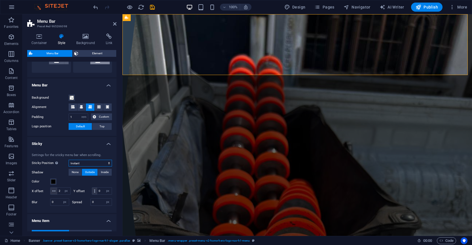
click at [90, 163] on select "Off Instant After menu After banner When scrolling up" at bounding box center [90, 162] width 43 height 7
click at [69, 159] on select "Off Instant After menu After banner When scrolling up" at bounding box center [90, 162] width 43 height 7
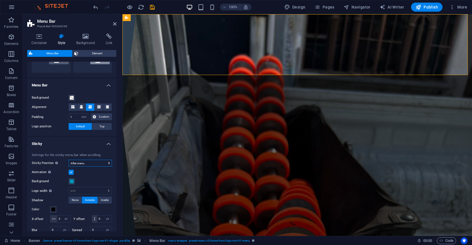
click at [94, 164] on select "Off Instant After menu After banner When scrolling up" at bounding box center [90, 162] width 43 height 7
click at [69, 159] on select "Off Instant After menu After banner When scrolling up" at bounding box center [90, 162] width 43 height 7
click at [101, 163] on select "Off Instant After menu After banner When scrolling up" at bounding box center [90, 162] width 43 height 7
click at [69, 159] on select "Off Instant After menu After banner When scrolling up" at bounding box center [90, 162] width 43 height 7
click at [85, 165] on select "Off Instant After menu After banner When scrolling up" at bounding box center [90, 162] width 43 height 7
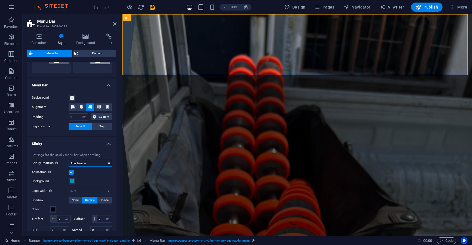
select select "sticky_none"
click at [69, 159] on select "Off Instant After menu After banner When scrolling up" at bounding box center [90, 162] width 43 height 7
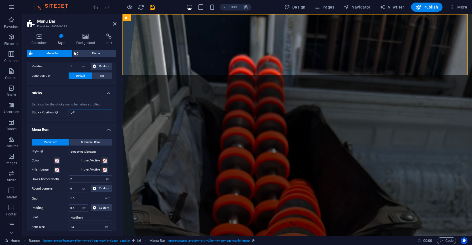
scroll to position [218, 0]
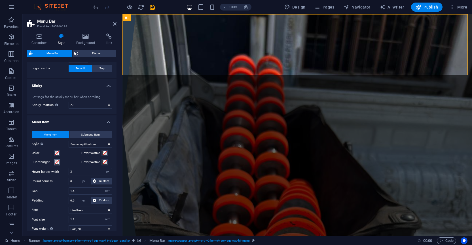
click at [57, 161] on span at bounding box center [57, 162] width 5 height 5
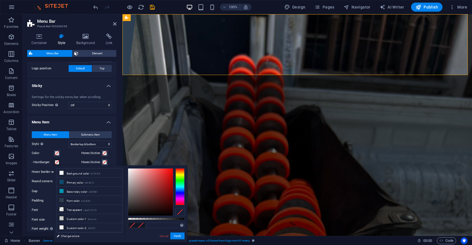
click at [66, 158] on div "Menu Item Submenu Item Style Switch to preview mode and move the mouse over men…" at bounding box center [72, 196] width 92 height 142
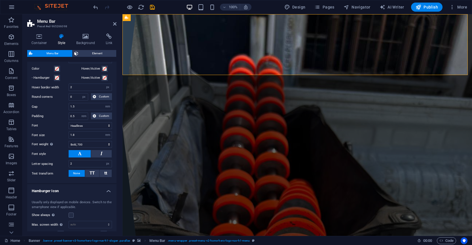
scroll to position [299, 0]
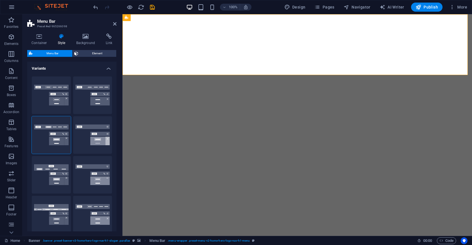
select select "rem"
select select "hover_border_vertical"
select select "px"
select select "rem"
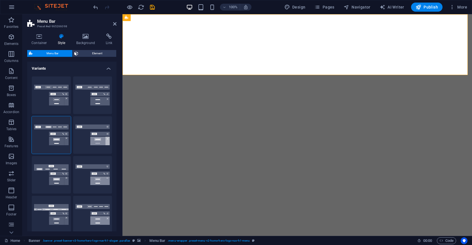
select select "rem"
select select "link-special-font"
select select "rem"
select select "700"
select select "px"
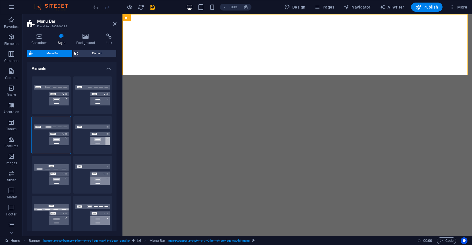
select select "preset-menu-v2-home-hero-logo-nav-h1-menu"
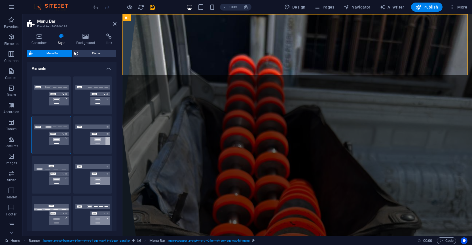
scroll to position [299, 0]
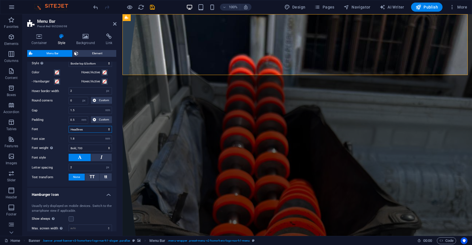
click at [79, 129] on select "Default Headlines" at bounding box center [90, 129] width 43 height 7
select select "link-default-font"
click at [69, 126] on select "Default Headlines" at bounding box center [90, 129] width 43 height 7
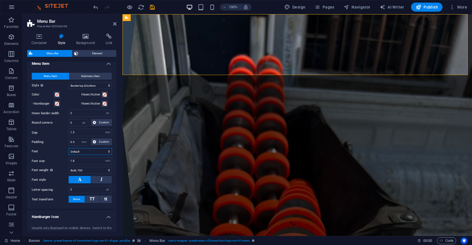
scroll to position [273, 0]
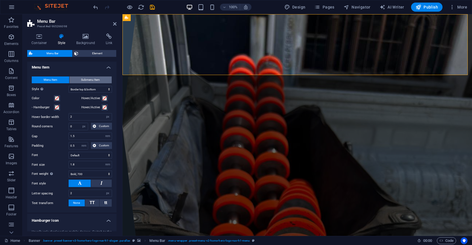
click at [93, 79] on span "Submenu Item" at bounding box center [90, 79] width 19 height 7
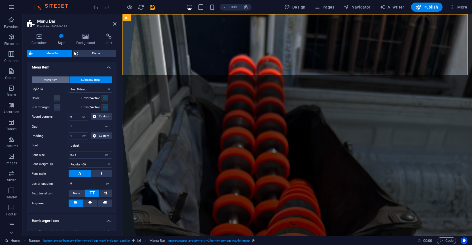
click at [54, 80] on span "Menu Item" at bounding box center [51, 79] width 14 height 7
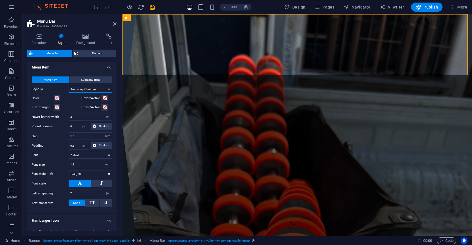
click at [93, 90] on select "Plain Text color Box: Fade Box: Flip vertical Box: Flip horizontal Box: Slide d…" at bounding box center [90, 89] width 43 height 7
click at [83, 165] on input "1.8" at bounding box center [90, 164] width 43 height 7
click at [83, 173] on select "Thin, 100 Extra-light, 200 Light, 300 Regular, 400 Medium, 500 Semi-bold, 600 B…" at bounding box center [90, 173] width 43 height 7
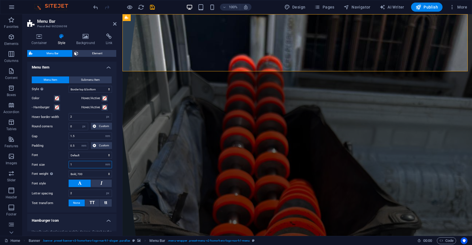
click at [75, 165] on input "1" at bounding box center [90, 164] width 43 height 7
click at [91, 136] on input "1.5" at bounding box center [90, 136] width 43 height 7
click at [88, 167] on input "1.3" at bounding box center [90, 164] width 43 height 7
type input "1.5"
click at [86, 135] on input "1.5" at bounding box center [90, 136] width 43 height 7
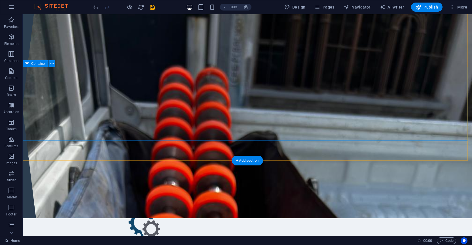
scroll to position [0, 0]
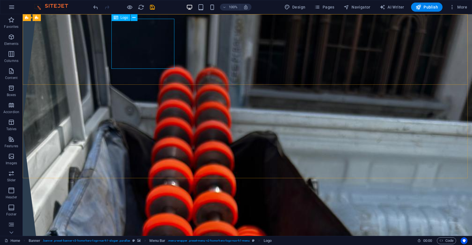
click at [122, 19] on span "Logo" at bounding box center [125, 17] width 8 height 3
click at [136, 18] on button at bounding box center [134, 17] width 7 height 7
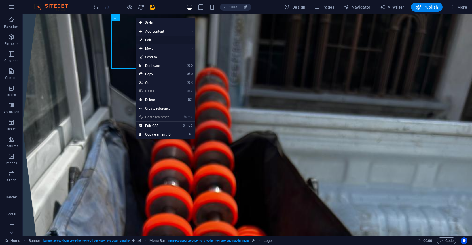
click at [150, 41] on link "⏎ Edit" at bounding box center [155, 40] width 38 height 9
select select "vw"
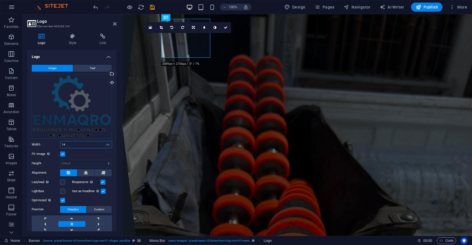
click at [69, 141] on input "14" at bounding box center [85, 144] width 51 height 7
type input "10"
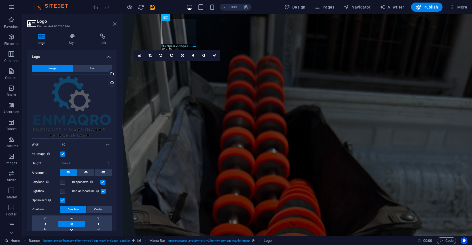
click at [113, 24] on icon at bounding box center [114, 24] width 3 height 5
